Goal: Information Seeking & Learning: Learn about a topic

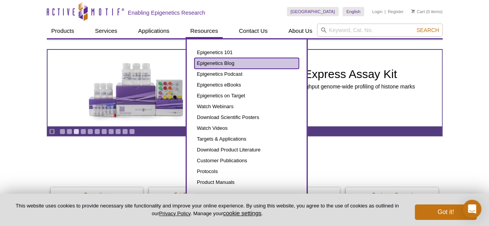
click at [211, 59] on link "Epigenetics Blog" at bounding box center [246, 63] width 104 height 11
